Goal: Information Seeking & Learning: Learn about a topic

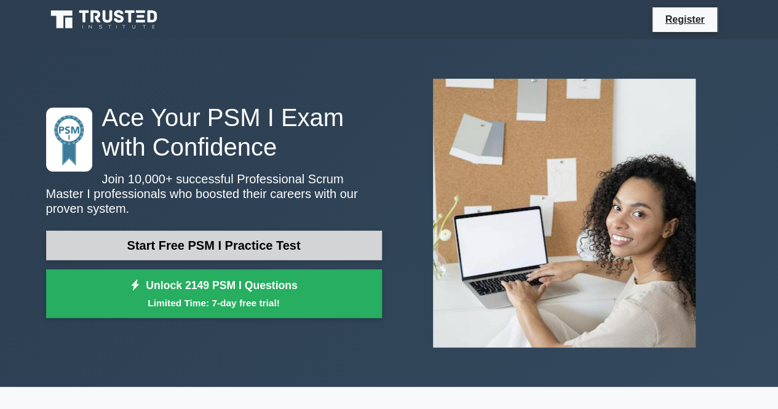
click at [281, 238] on link "Start Free PSM I Practice Test" at bounding box center [214, 246] width 336 height 30
